Goal: Task Accomplishment & Management: Complete application form

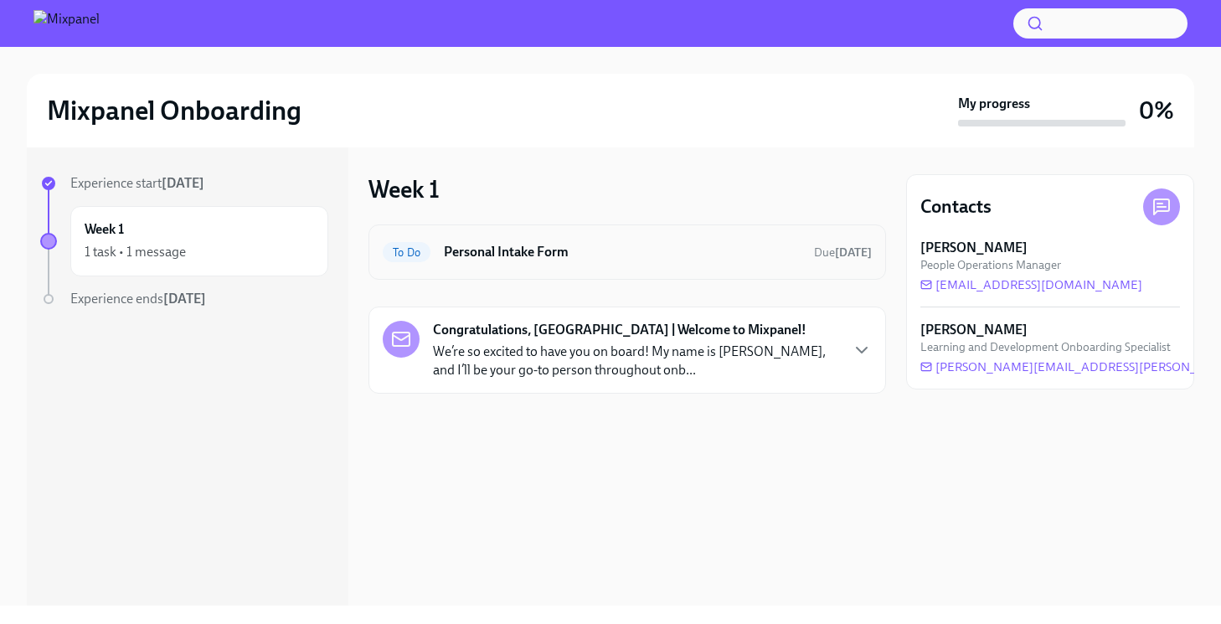
click at [526, 248] on h6 "Personal Intake Form" at bounding box center [622, 252] width 357 height 18
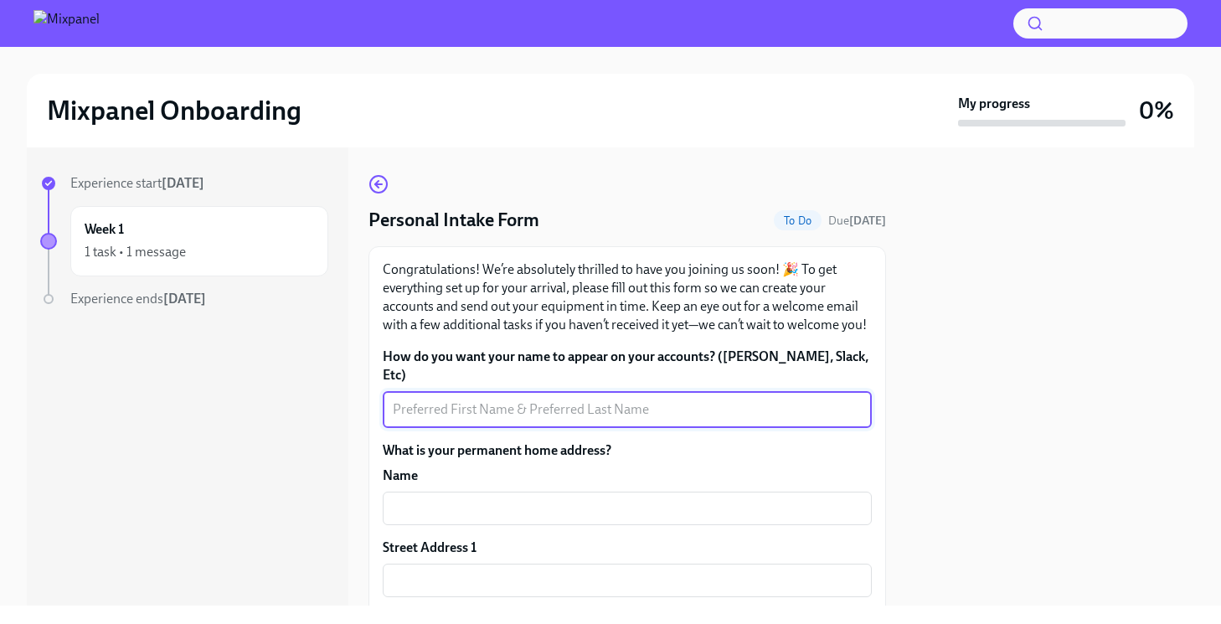
click at [455, 399] on textarea "How do you want your name to appear on your accounts? ([PERSON_NAME], Slack, Et…" at bounding box center [627, 409] width 469 height 20
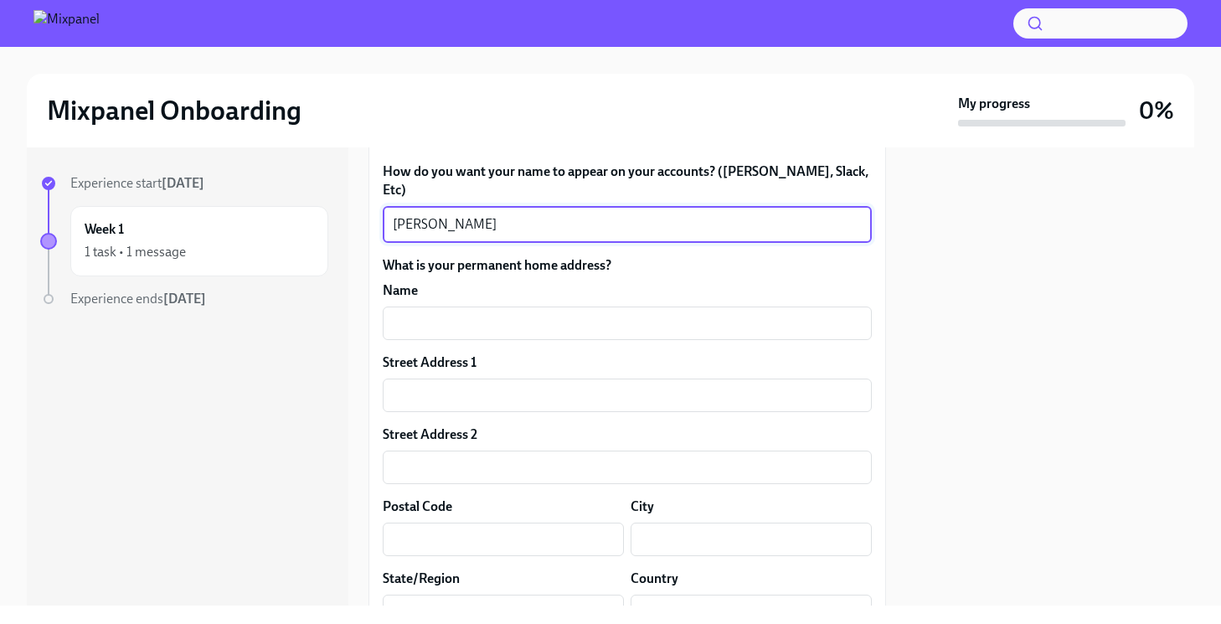
scroll to position [209, 0]
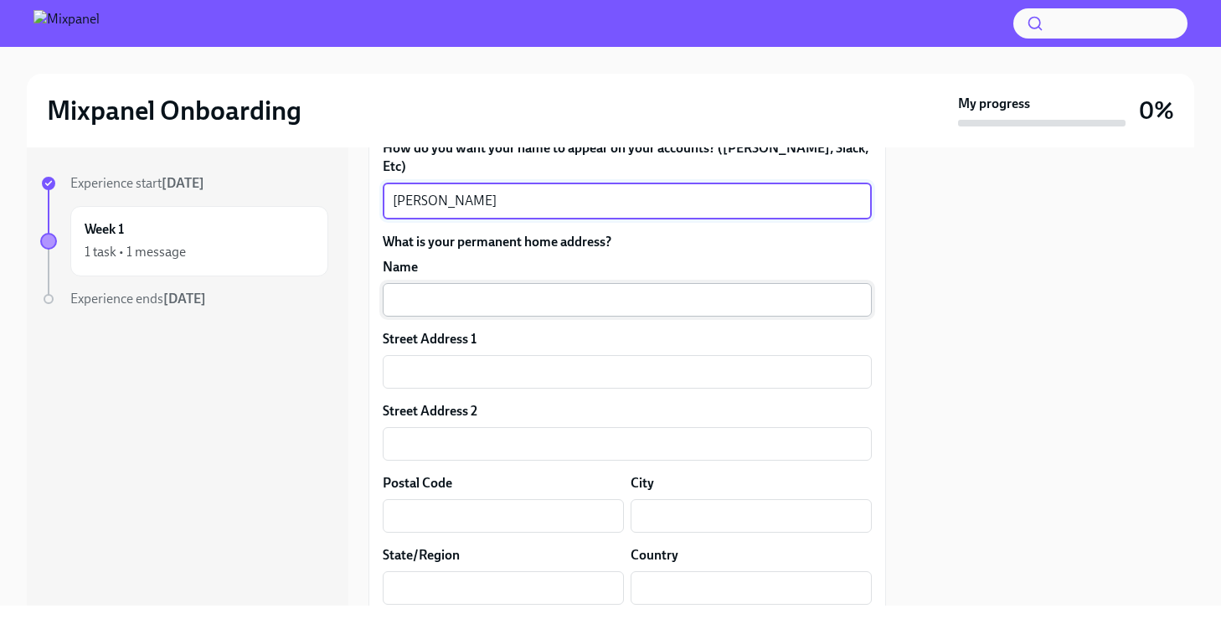
type textarea "[PERSON_NAME]"
click at [463, 283] on input "text" at bounding box center [627, 299] width 489 height 33
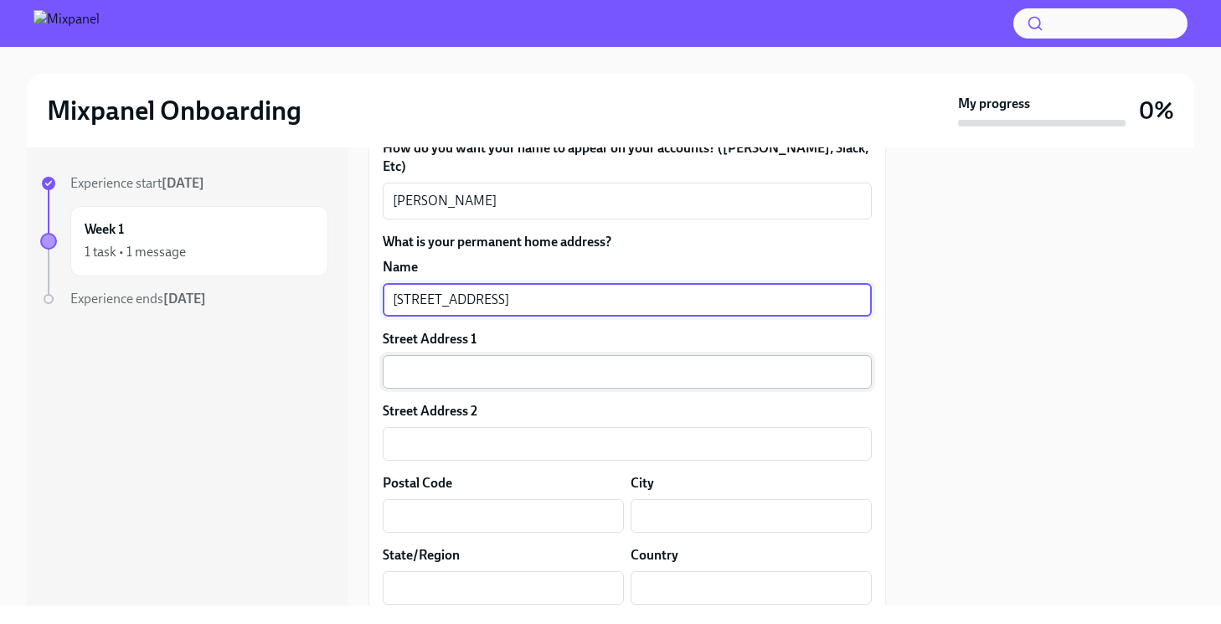
type input "[STREET_ADDRESS]"
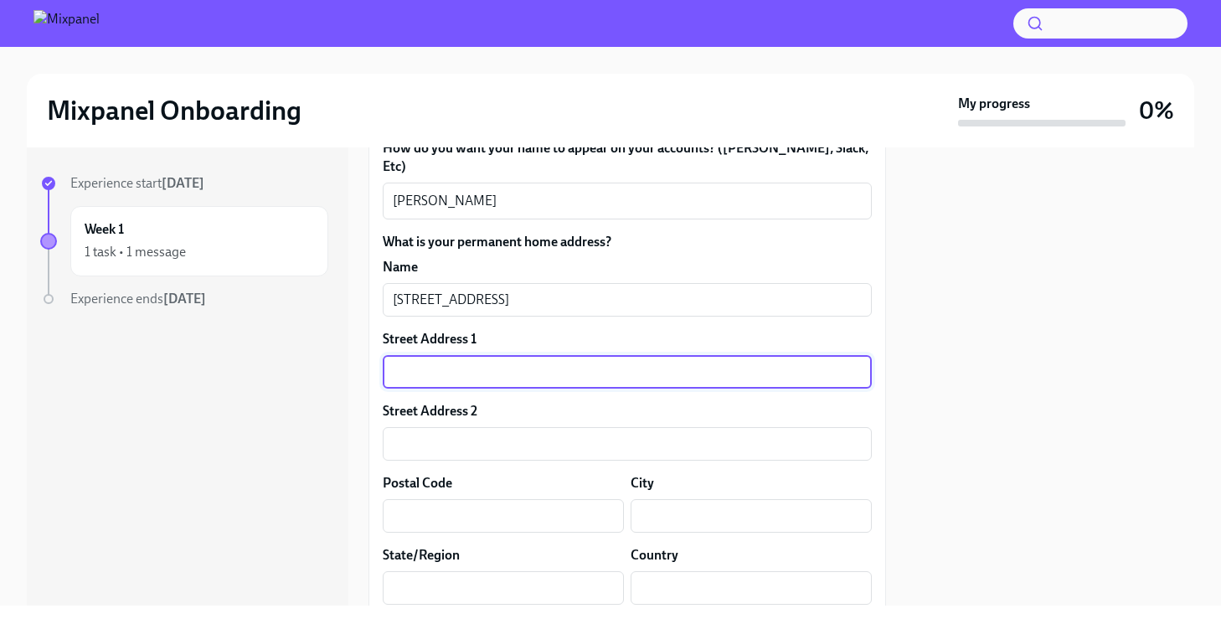
click at [459, 363] on input "text" at bounding box center [627, 371] width 489 height 33
type input "Apt #202"
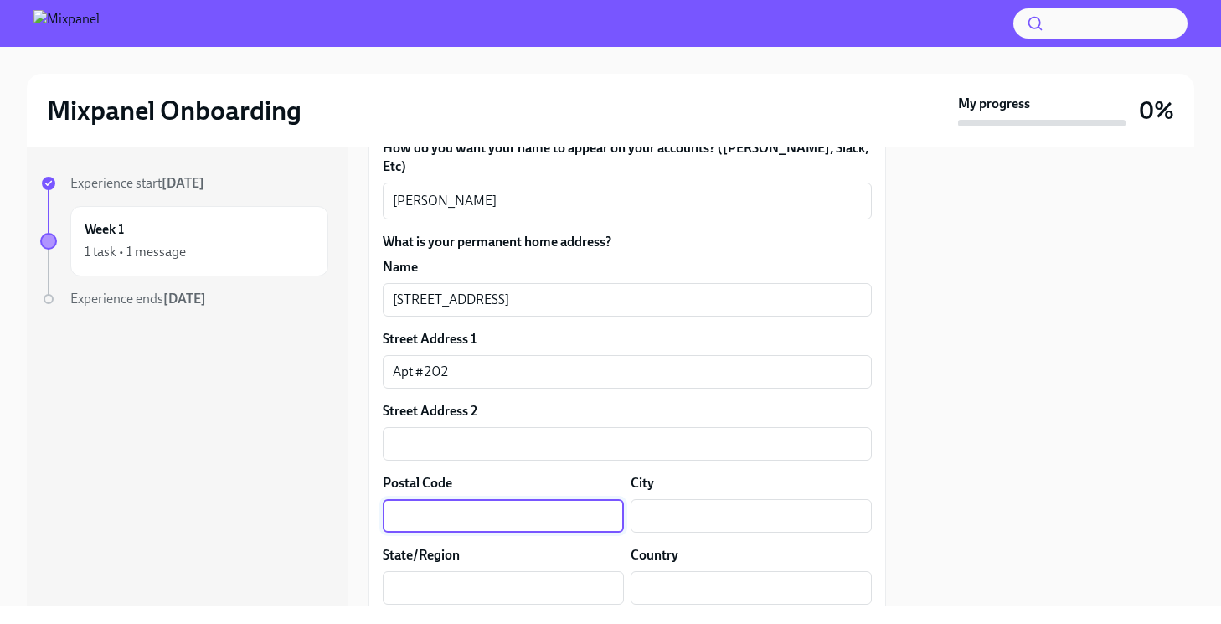
click at [423, 502] on input "text" at bounding box center [503, 515] width 241 height 33
type input "94109"
click at [665, 499] on input "text" at bounding box center [751, 515] width 241 height 33
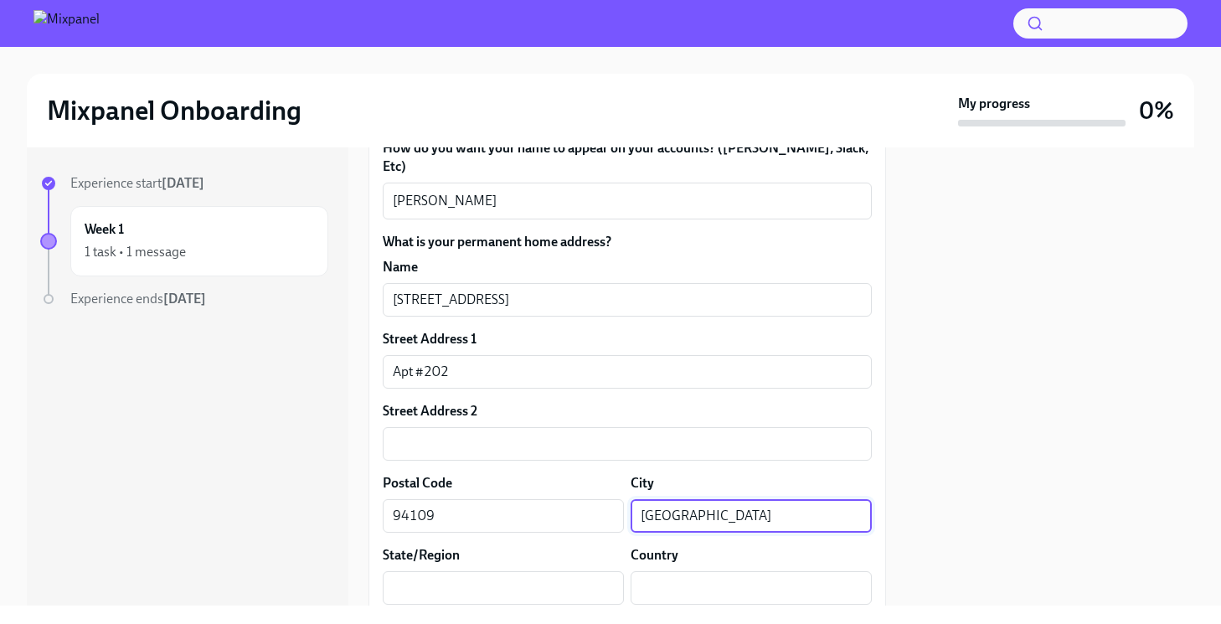
type input "[GEOGRAPHIC_DATA]"
click at [343, 542] on div "Experience start [DATE] Week 1 1 task • 1 message Experience ends [DATE]" at bounding box center [188, 376] width 322 height 458
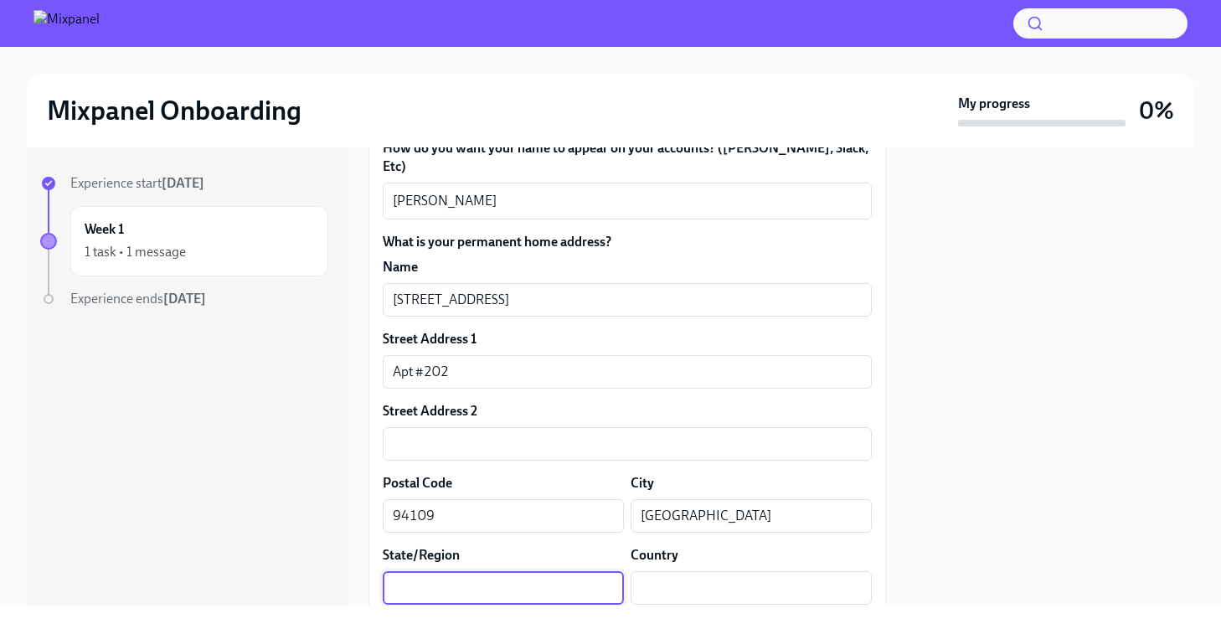
click at [433, 581] on input "text" at bounding box center [503, 587] width 241 height 33
type input "CA"
click at [739, 579] on input "text" at bounding box center [751, 587] width 241 height 33
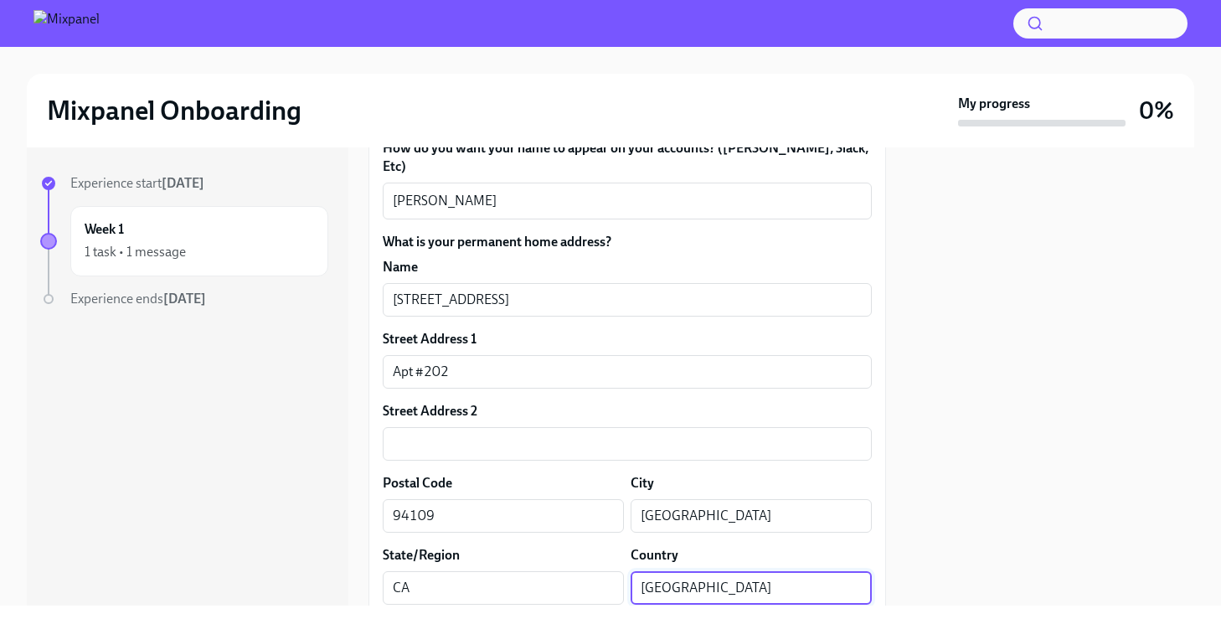
type input "[GEOGRAPHIC_DATA]"
click at [903, 443] on div "Experience start [DATE] Week 1 1 task • 1 message Experience ends [DATE] Person…" at bounding box center [610, 376] width 1167 height 458
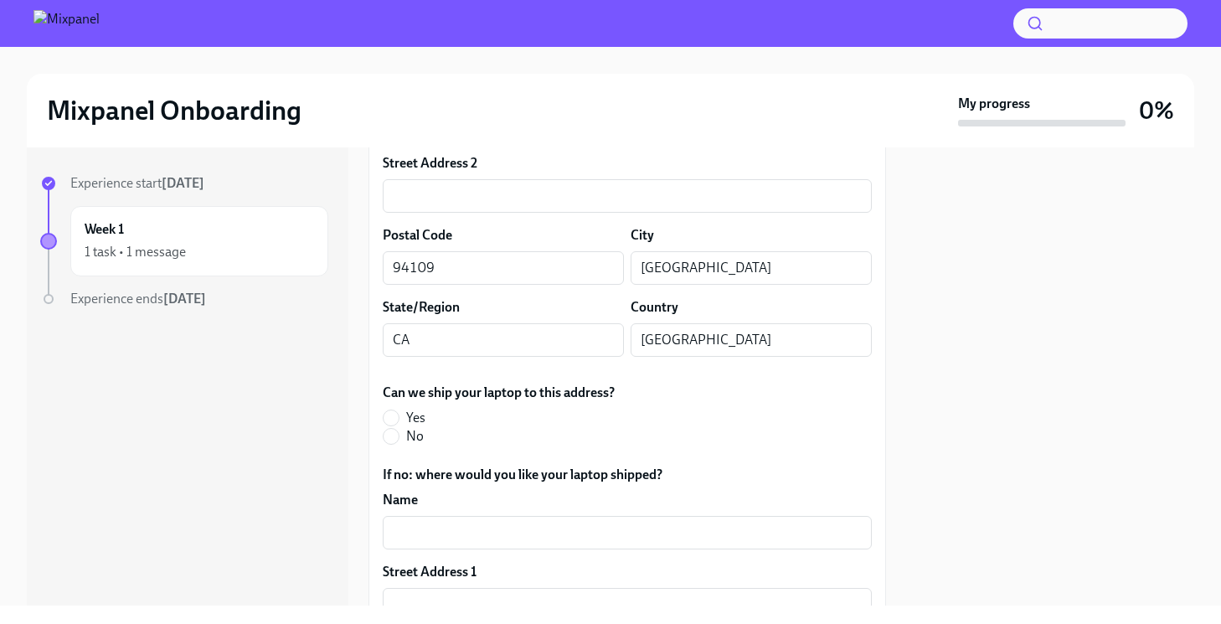
scroll to position [474, 0]
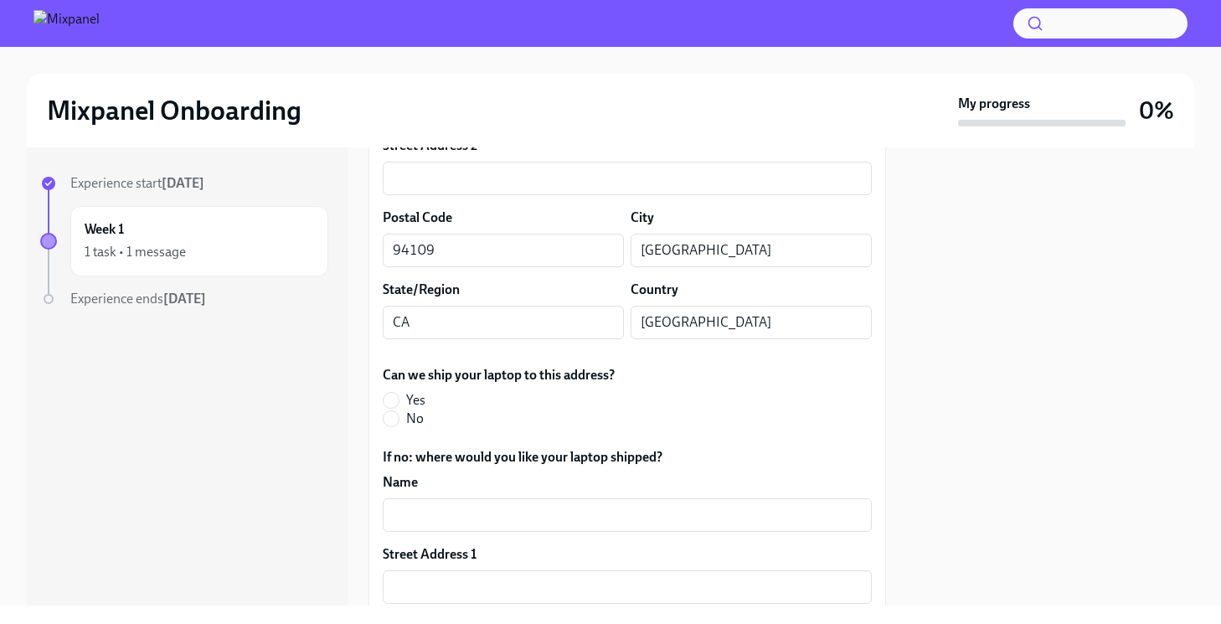
click at [421, 391] on span "Yes" at bounding box center [415, 400] width 19 height 18
click at [399, 393] on input "Yes" at bounding box center [391, 400] width 15 height 15
radio input "true"
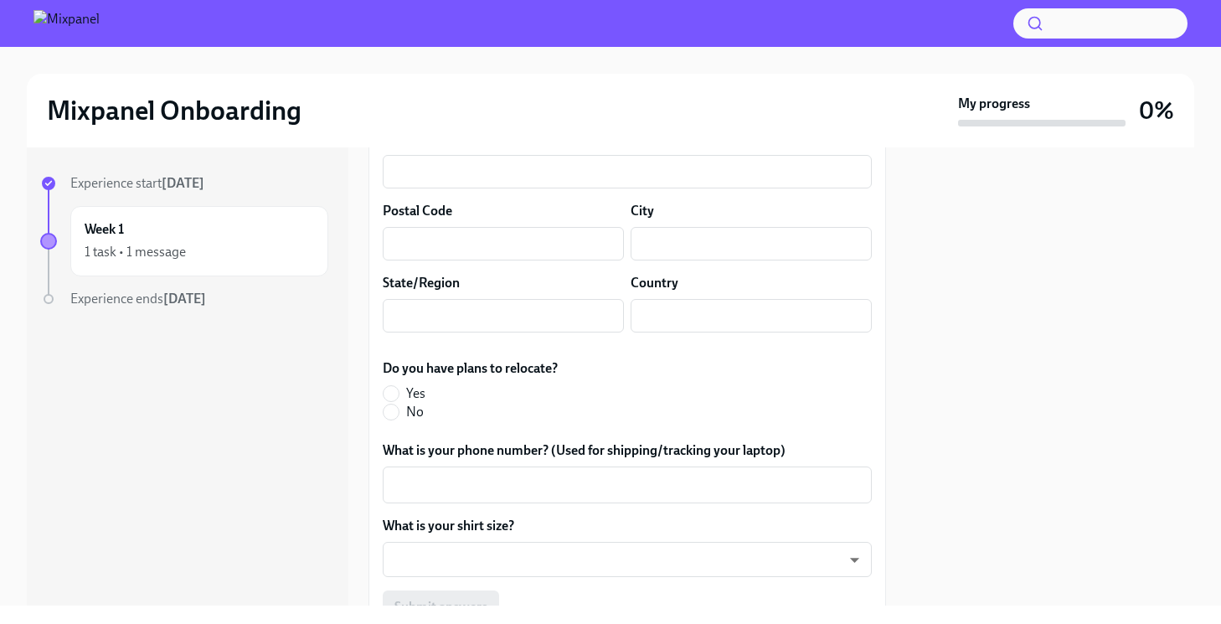
scroll to position [971, 0]
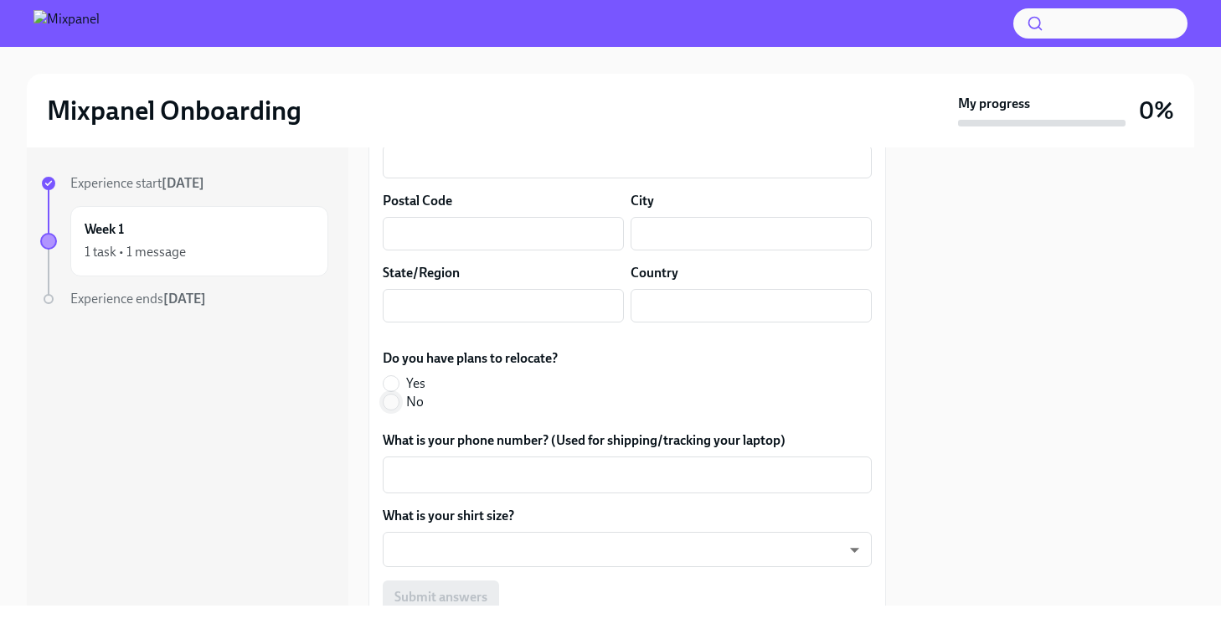
click at [390, 394] on input "No" at bounding box center [391, 401] width 15 height 15
radio input "true"
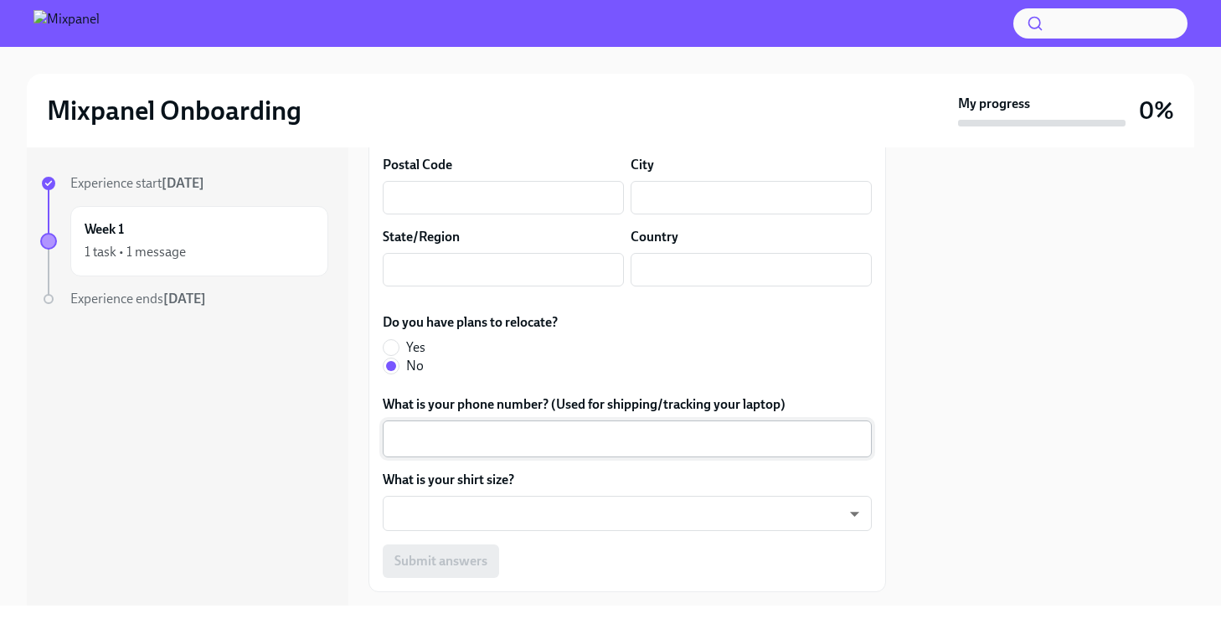
scroll to position [1008, 0]
click at [440, 428] on textarea "What is your phone number? (Used for shipping/tracking your laptop)" at bounding box center [627, 438] width 469 height 20
type textarea "6504549870"
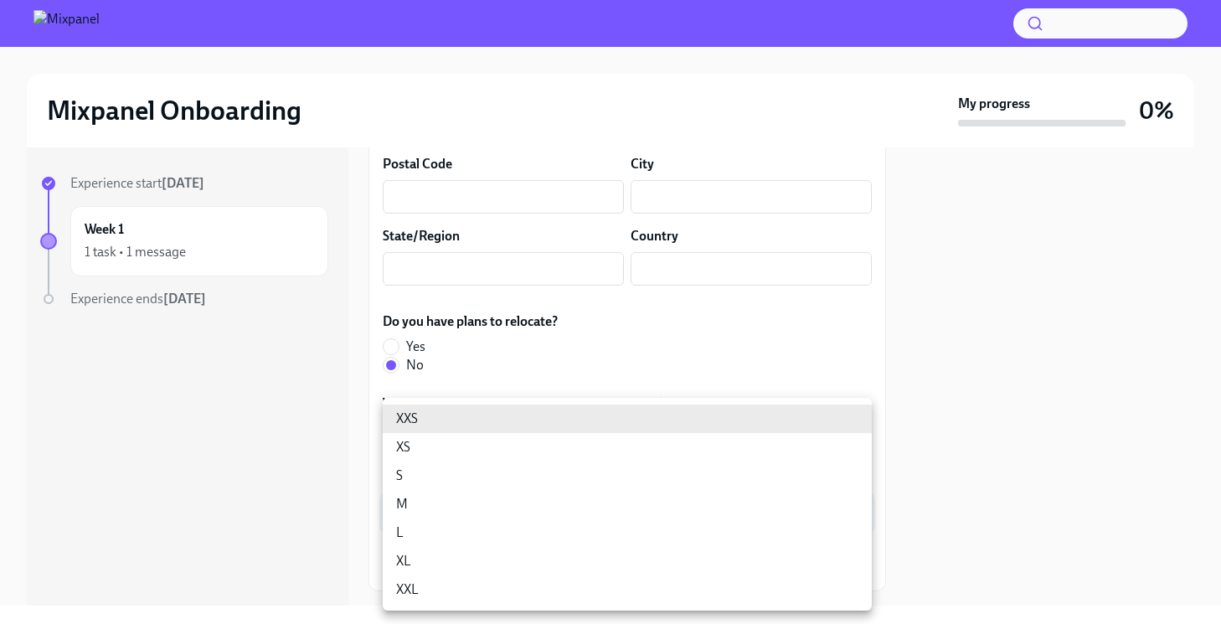
click at [433, 508] on body "Mixpanel Onboarding My progress 0% Experience start [DATE] Week 1 1 task • 1 me…" at bounding box center [610, 312] width 1221 height 624
click at [467, 466] on li "S" at bounding box center [627, 475] width 489 height 28
type input "p6KxDfsXK"
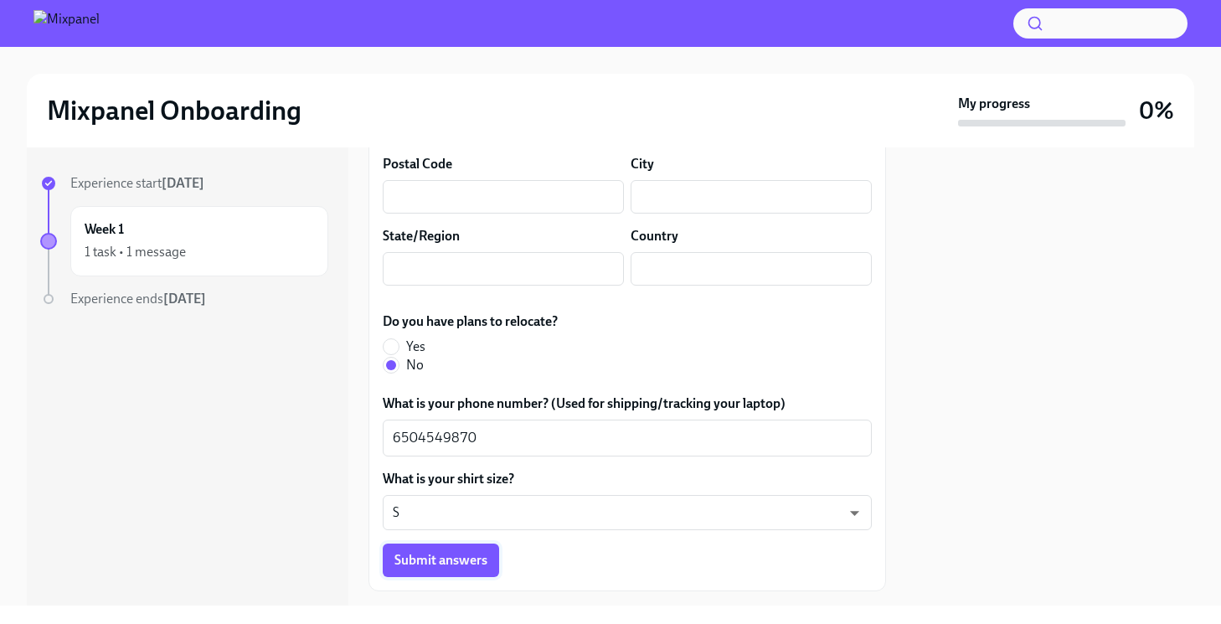
click at [435, 552] on span "Submit answers" at bounding box center [440, 560] width 93 height 17
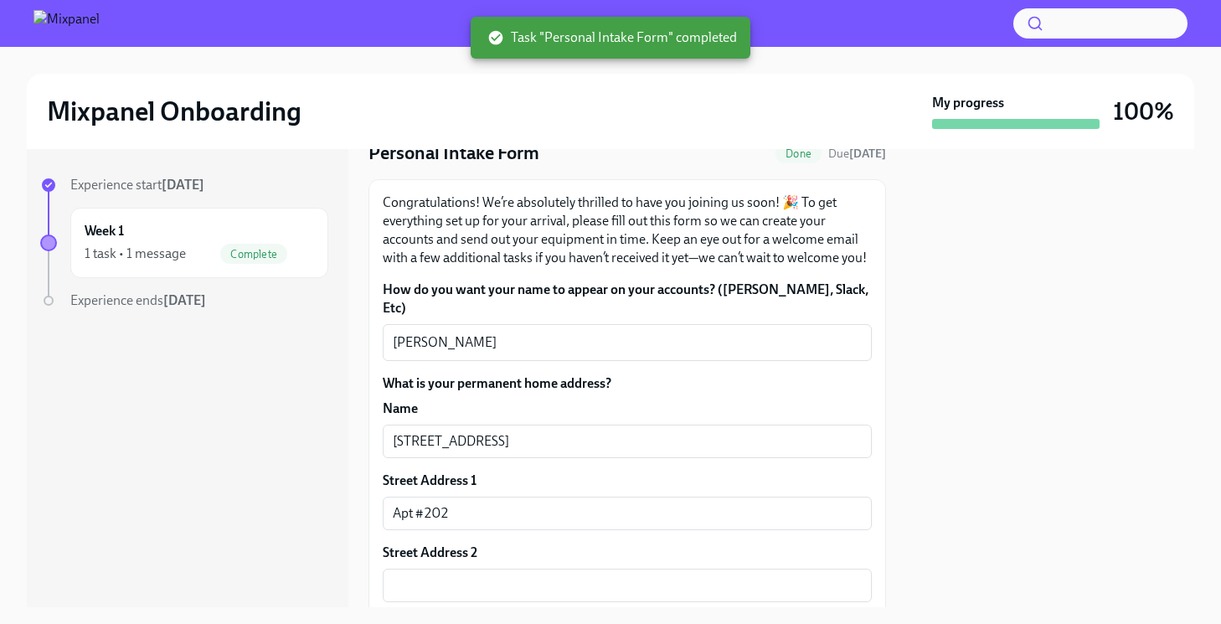
scroll to position [0, 0]
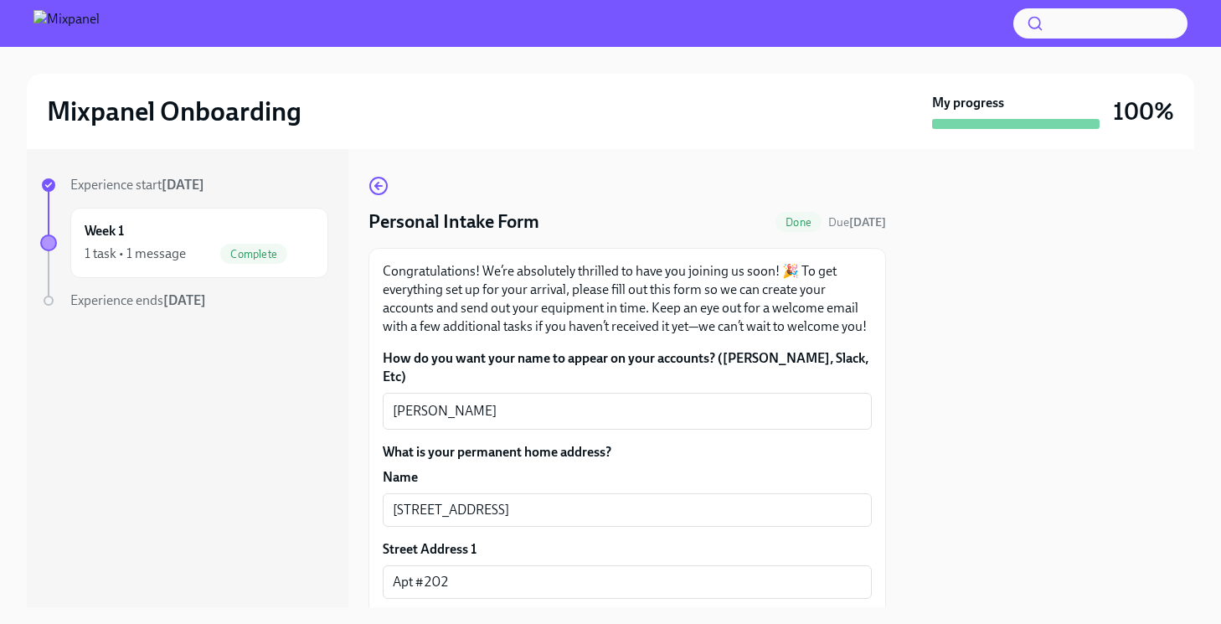
click at [161, 316] on div "Experience start [DATE] Week 1 1 task • 1 message Complete Experience ends [DAT…" at bounding box center [184, 276] width 288 height 201
click at [170, 248] on div "1 task • 1 message" at bounding box center [135, 254] width 101 height 18
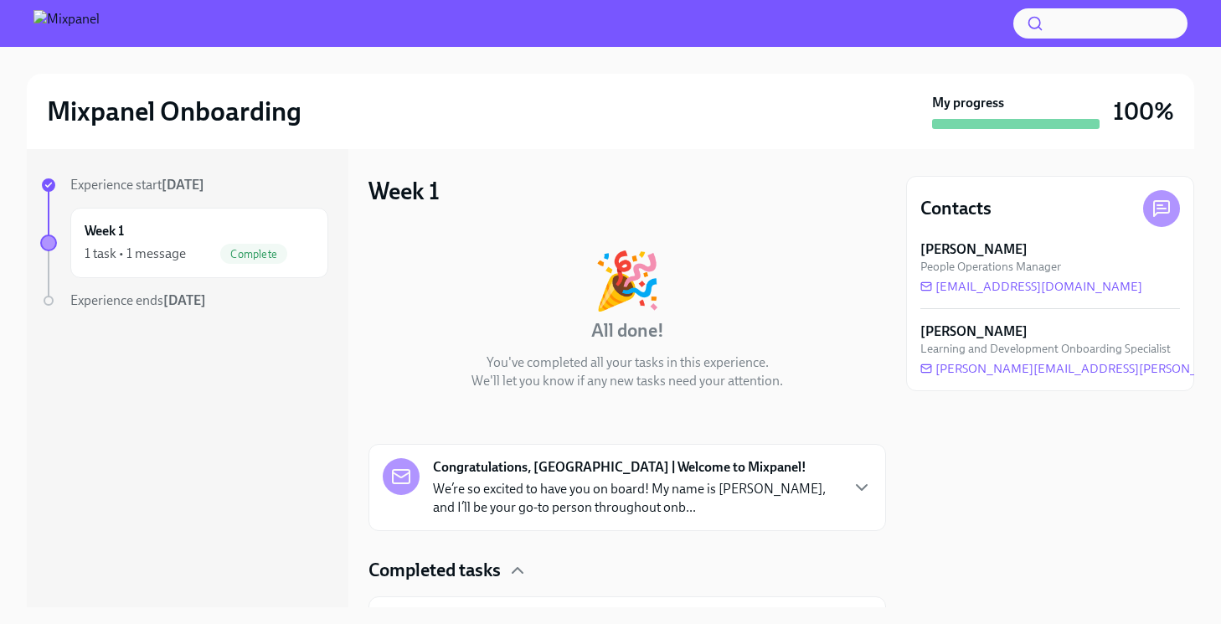
scroll to position [51, 0]
